Goal: Information Seeking & Learning: Learn about a topic

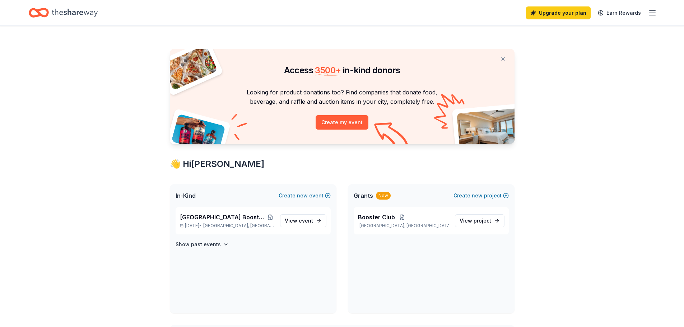
click at [296, 219] on span "View event" at bounding box center [299, 221] width 28 height 9
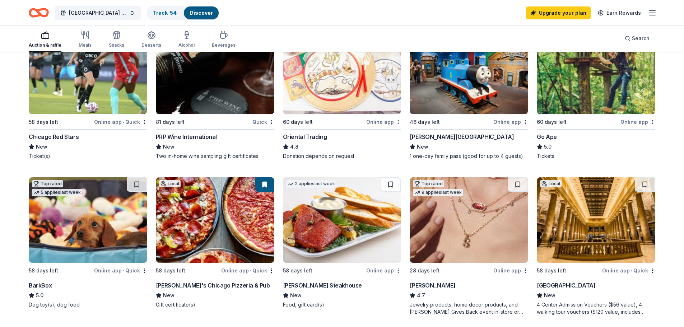
scroll to position [120, 0]
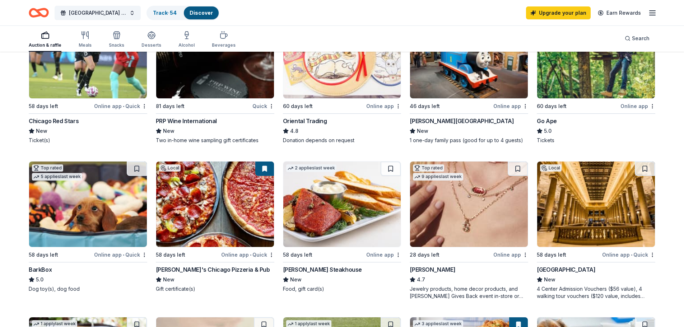
click at [428, 291] on div "Jewelry products, home decor products, and [PERSON_NAME] Gives Back event in-st…" at bounding box center [469, 292] width 119 height 14
click at [444, 292] on div "Jewelry products, home decor products, and [PERSON_NAME] Gives Back event in-st…" at bounding box center [469, 292] width 119 height 14
click at [451, 237] on img at bounding box center [469, 204] width 118 height 85
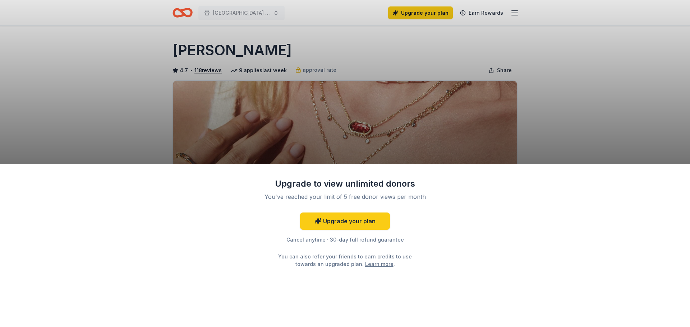
click at [348, 53] on div "Upgrade to view unlimited donors You've reached your limit of 5 free donor view…" at bounding box center [345, 163] width 690 height 327
click at [201, 71] on div "Upgrade to view unlimited donors You've reached your limit of 5 free donor view…" at bounding box center [345, 163] width 690 height 327
